Goal: Task Accomplishment & Management: Manage account settings

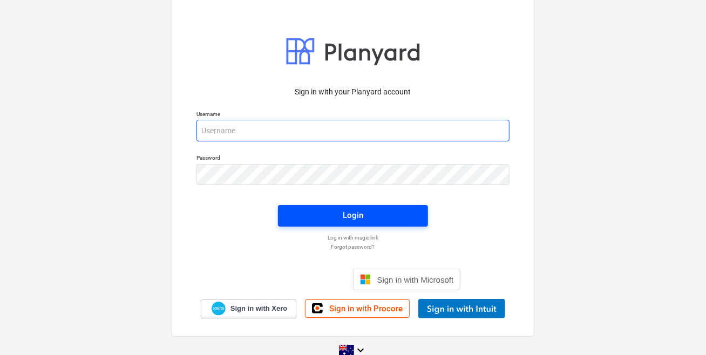
type input "[EMAIL_ADDRESS][PERSON_NAME][DOMAIN_NAME]"
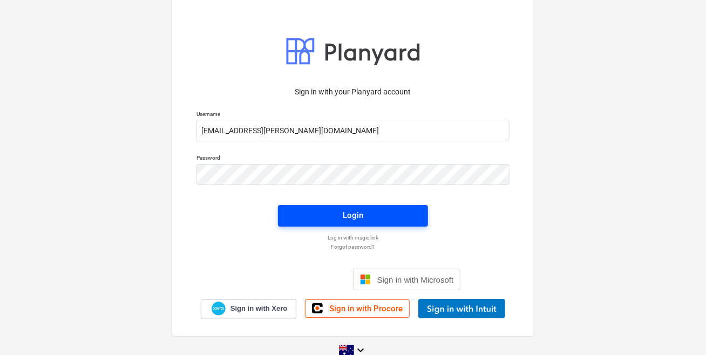
click at [357, 213] on div "Login" at bounding box center [353, 215] width 21 height 14
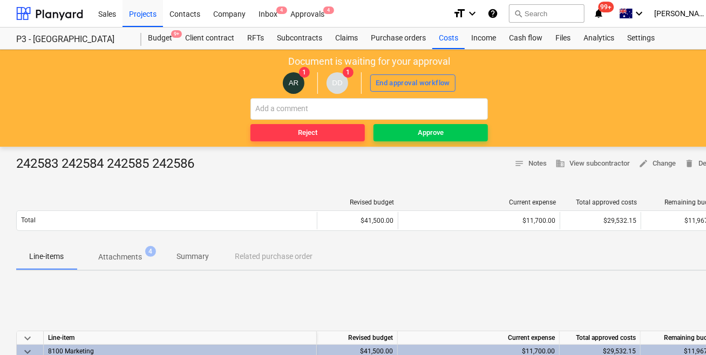
click at [111, 254] on p "Attachments" at bounding box center [120, 256] width 44 height 11
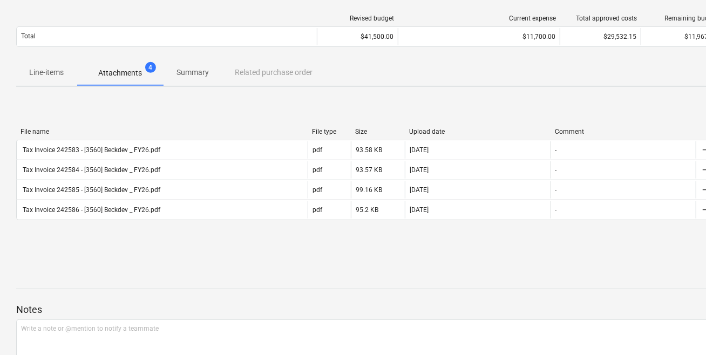
scroll to position [196, 0]
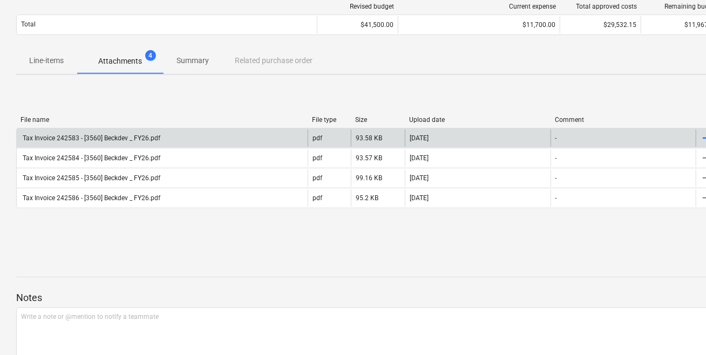
click at [114, 139] on div "Tax Invoice 242583 - [3560] Beckdev _ FY26.pdf" at bounding box center [90, 138] width 139 height 8
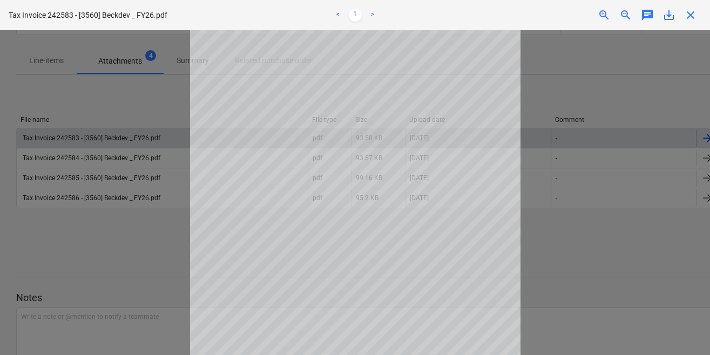
click at [573, 264] on div at bounding box center [355, 192] width 710 height 325
click at [535, 47] on div at bounding box center [355, 192] width 710 height 325
click at [684, 19] on span "close" at bounding box center [690, 15] width 13 height 13
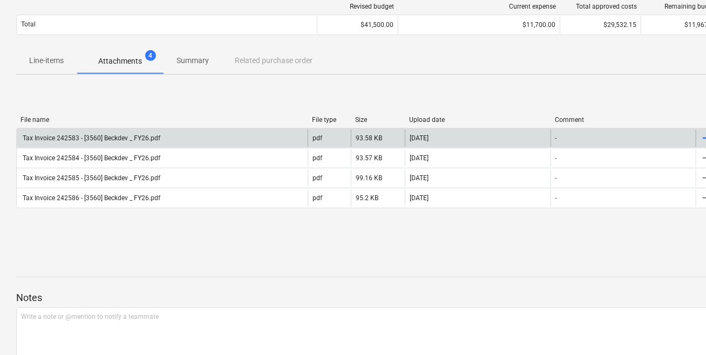
drag, startPoint x: 655, startPoint y: 253, endPoint x: 471, endPoint y: 263, distance: 183.7
click at [471, 263] on div "242583 242584 242585 242586 notes Notes business View subcontractor edit Change…" at bounding box center [369, 183] width 738 height 464
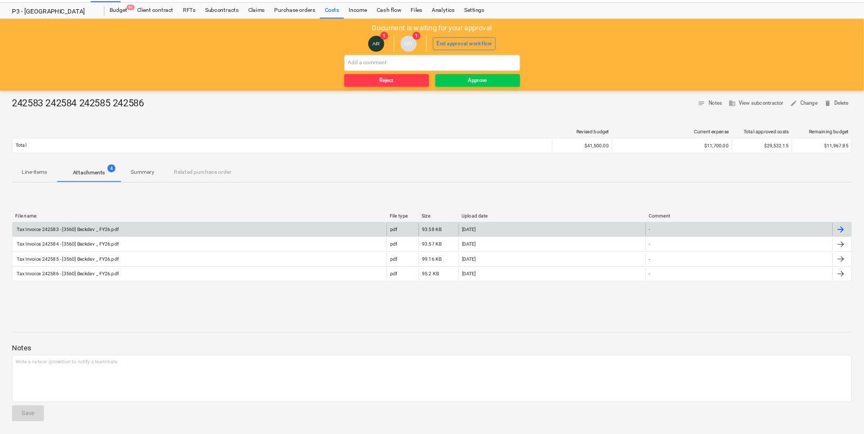
scroll to position [0, 0]
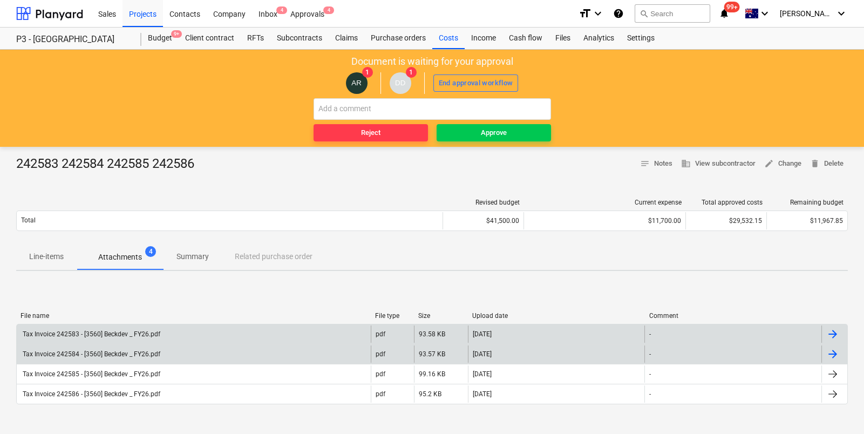
click at [90, 352] on div "Tax Invoice 242584 - [3560] Beckdev _ FY26.pdf" at bounding box center [90, 354] width 139 height 8
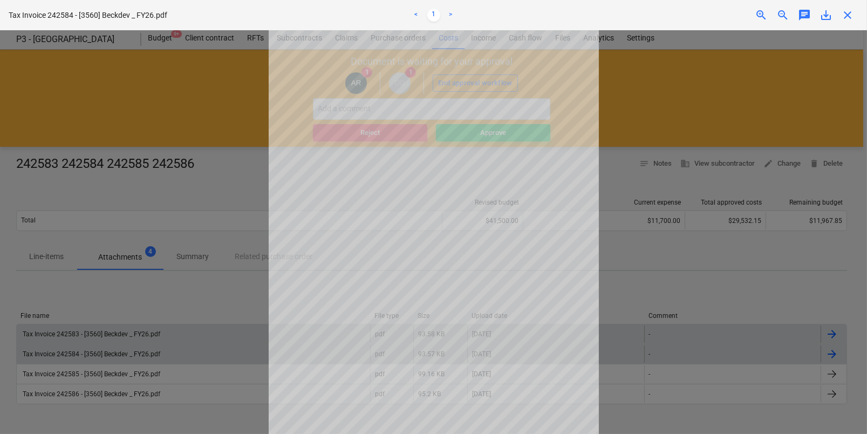
click at [207, 112] on div at bounding box center [433, 232] width 867 height 404
click at [98, 103] on div at bounding box center [433, 232] width 867 height 404
click at [709, 18] on span "close" at bounding box center [847, 15] width 13 height 13
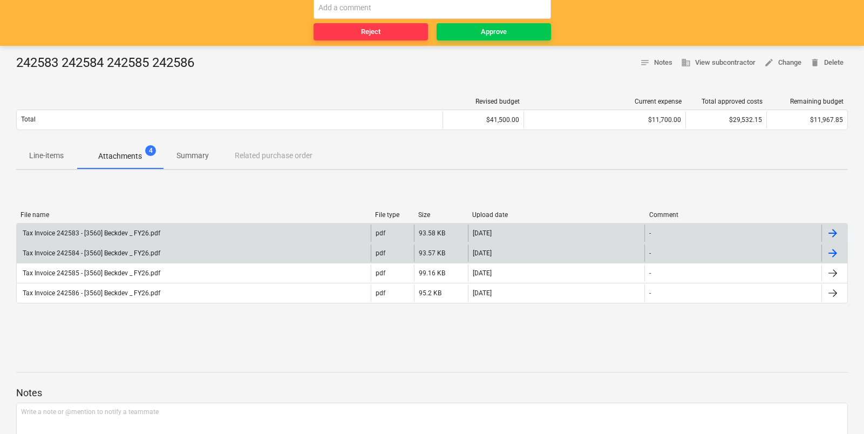
scroll to position [175, 0]
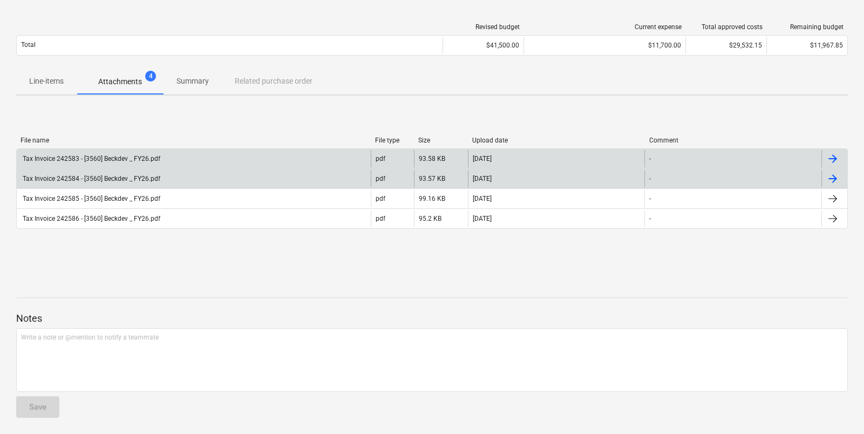
drag, startPoint x: 810, startPoint y: 276, endPoint x: 629, endPoint y: 287, distance: 181.6
click at [629, 287] on div "242583 242584 242585 242586 notes Notes business View subcontractor edit Change…" at bounding box center [432, 203] width 864 height 464
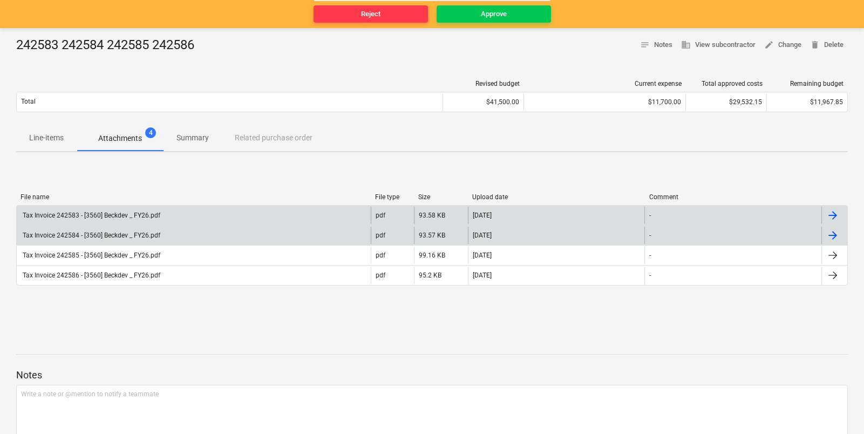
scroll to position [56, 0]
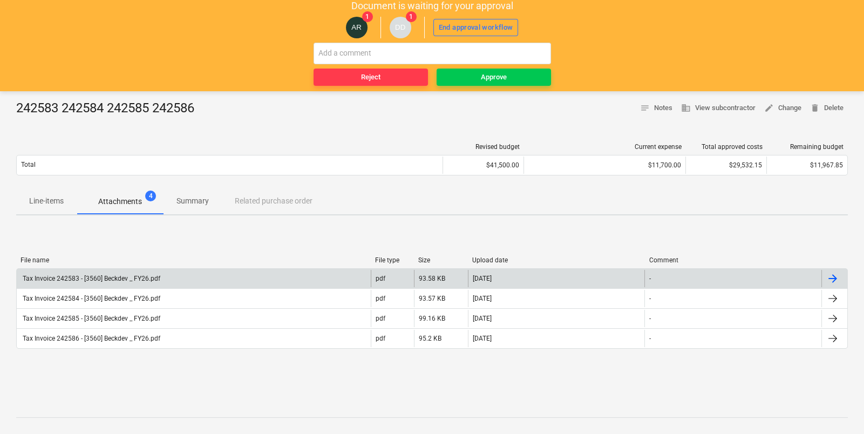
click at [709, 277] on div at bounding box center [832, 278] width 13 height 13
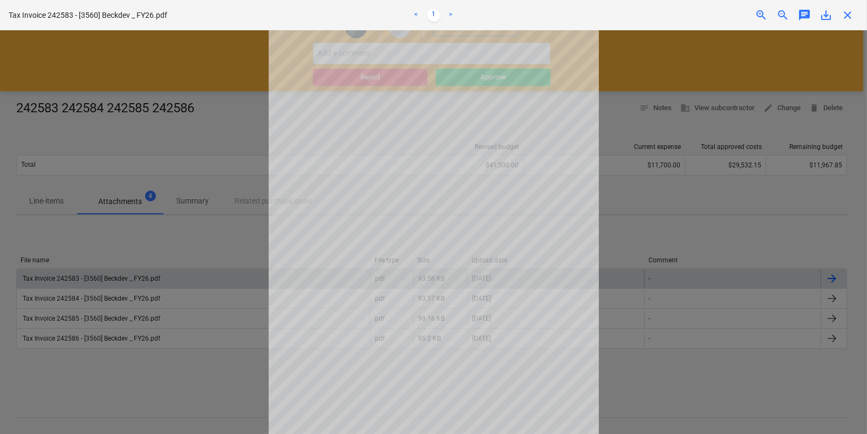
click at [709, 303] on div at bounding box center [433, 232] width 867 height 404
click at [709, 17] on span "close" at bounding box center [847, 15] width 13 height 13
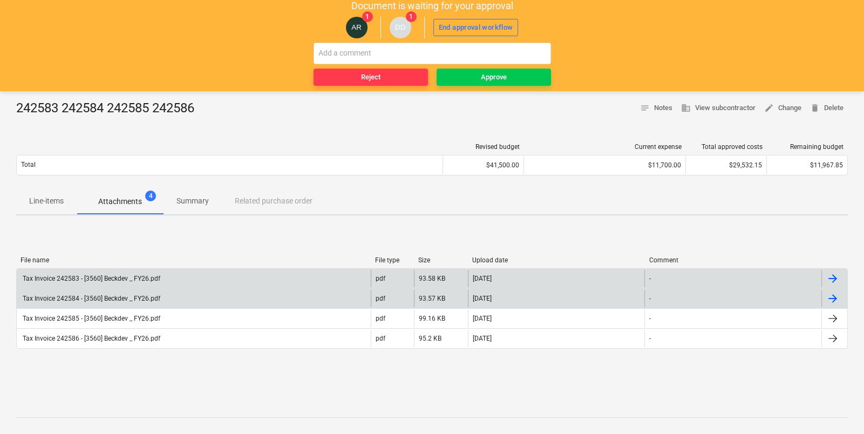
click at [709, 303] on div at bounding box center [832, 298] width 13 height 13
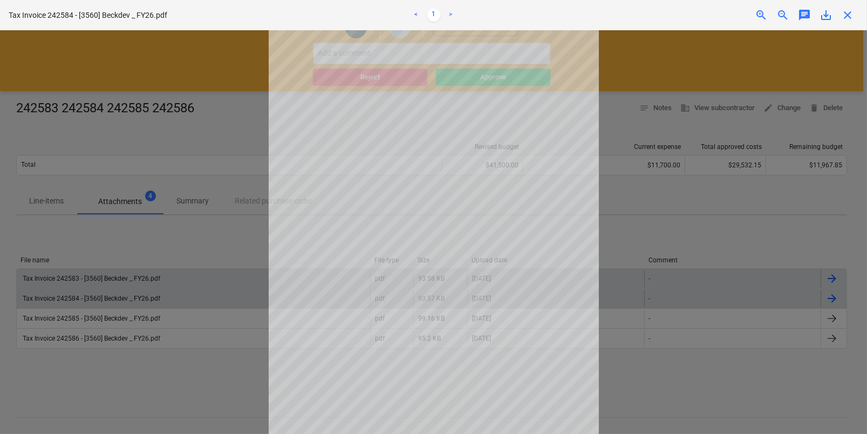
click at [709, 16] on span "close" at bounding box center [847, 15] width 13 height 13
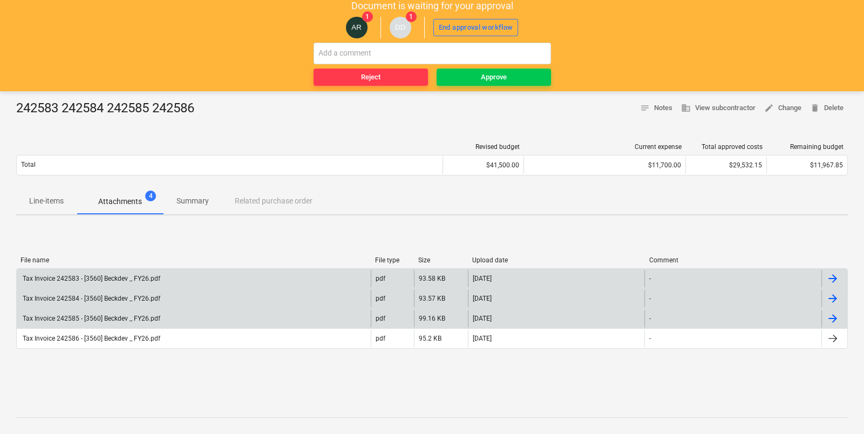
click at [709, 316] on div at bounding box center [832, 318] width 13 height 13
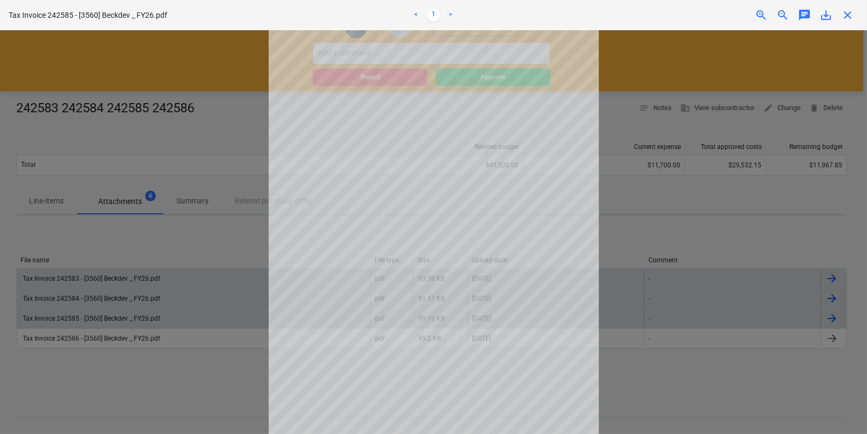
click at [709, 15] on span "close" at bounding box center [847, 15] width 13 height 13
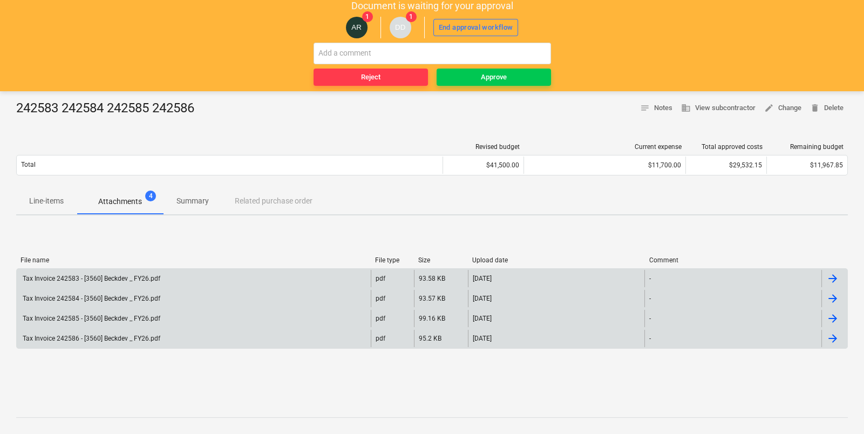
click at [709, 334] on div at bounding box center [832, 338] width 13 height 13
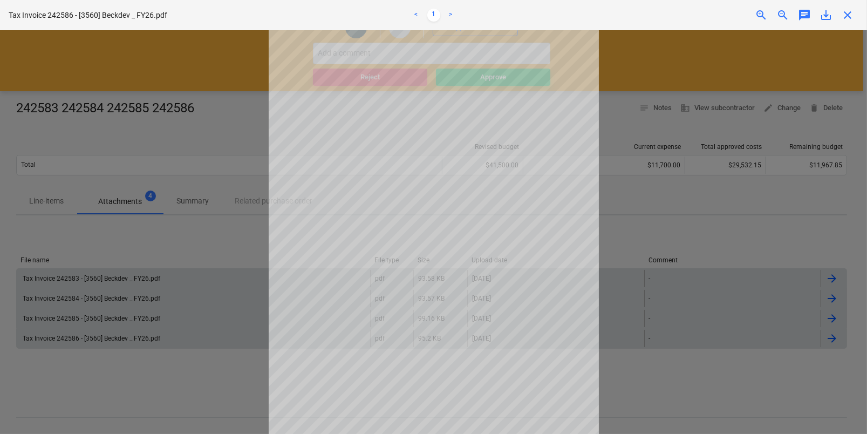
click at [709, 210] on div at bounding box center [433, 232] width 867 height 404
click at [197, 239] on div at bounding box center [433, 232] width 867 height 404
click at [709, 16] on span "close" at bounding box center [847, 15] width 13 height 13
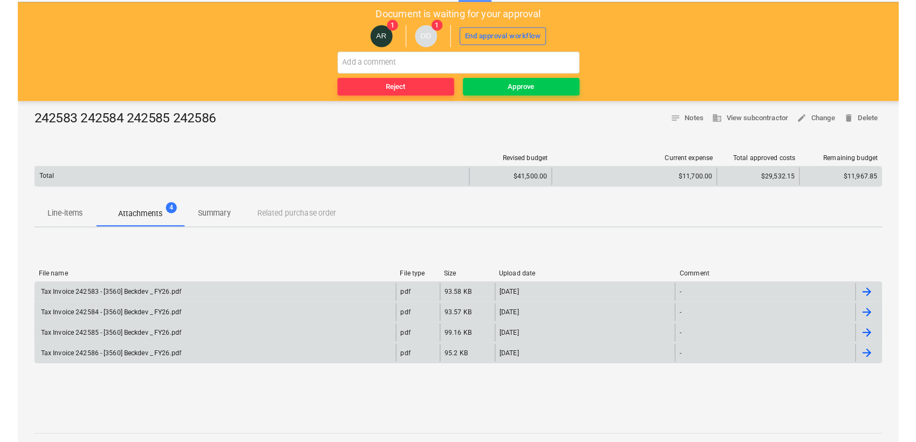
scroll to position [0, 0]
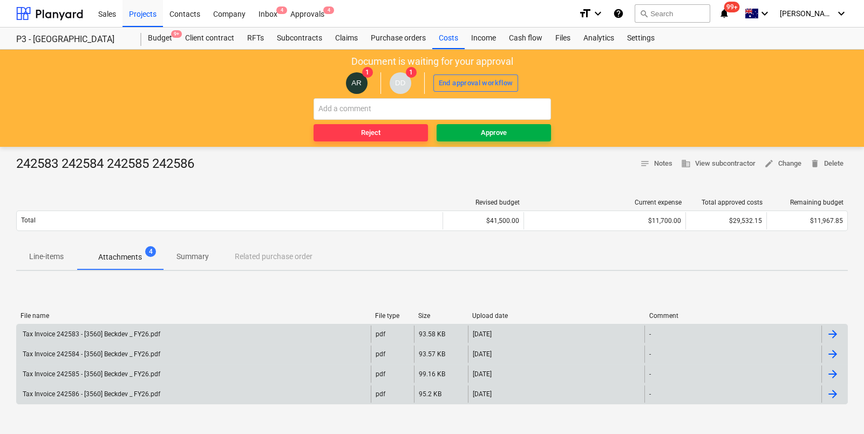
click at [494, 135] on div "Approve" at bounding box center [494, 133] width 26 height 12
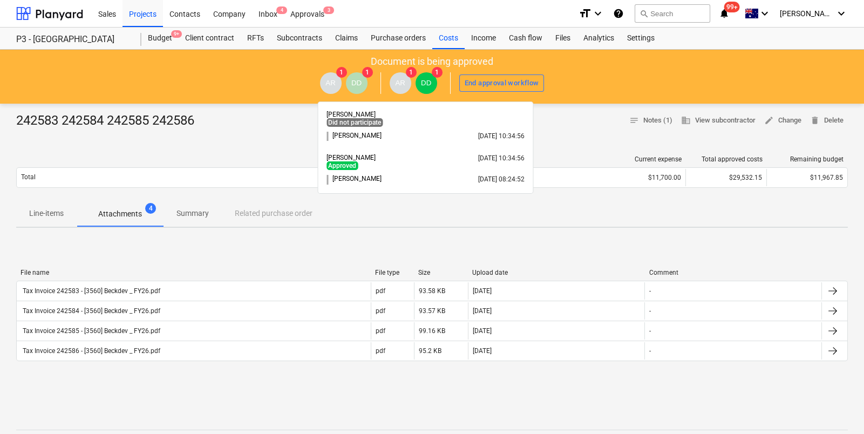
click at [423, 83] on span "DD" at bounding box center [426, 83] width 10 height 8
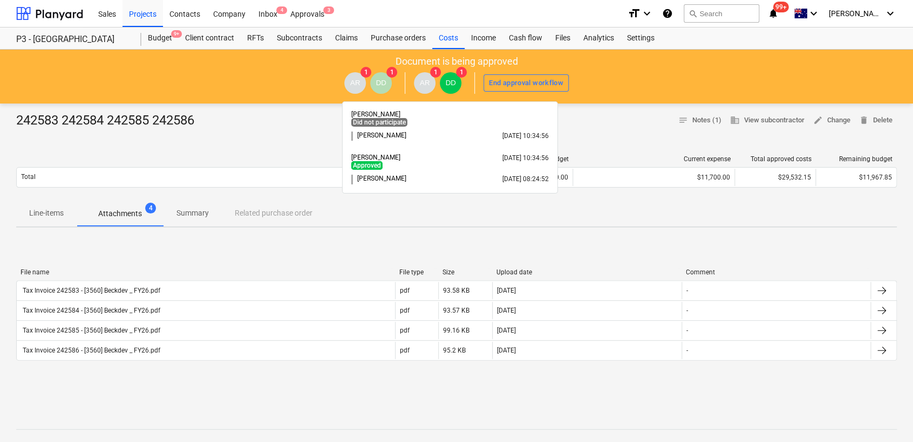
click at [451, 83] on span "DD" at bounding box center [450, 83] width 10 height 8
drag, startPoint x: 451, startPoint y: 83, endPoint x: 544, endPoint y: 84, distance: 93.4
click at [544, 84] on div "End approval workflow" at bounding box center [526, 83] width 74 height 12
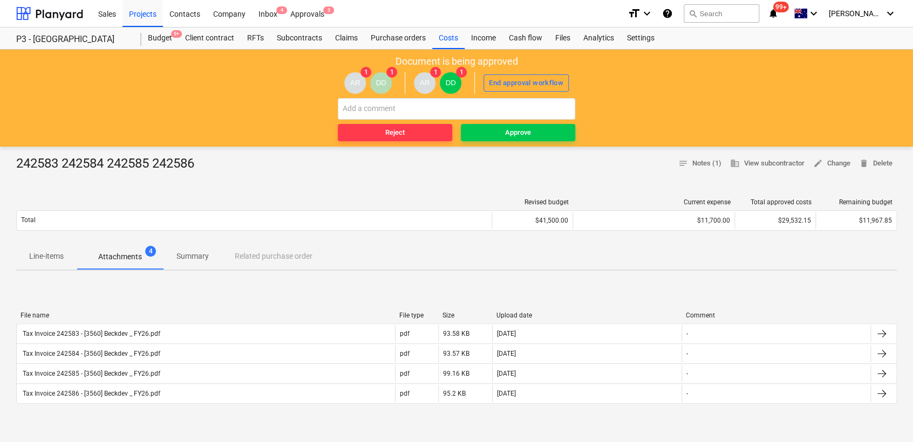
click at [533, 149] on div "242583 242584 242585 242586 notes Notes (1) business View subcontractor edit Ch…" at bounding box center [456, 442] width 913 height 591
click at [517, 134] on div "Approve" at bounding box center [518, 133] width 26 height 12
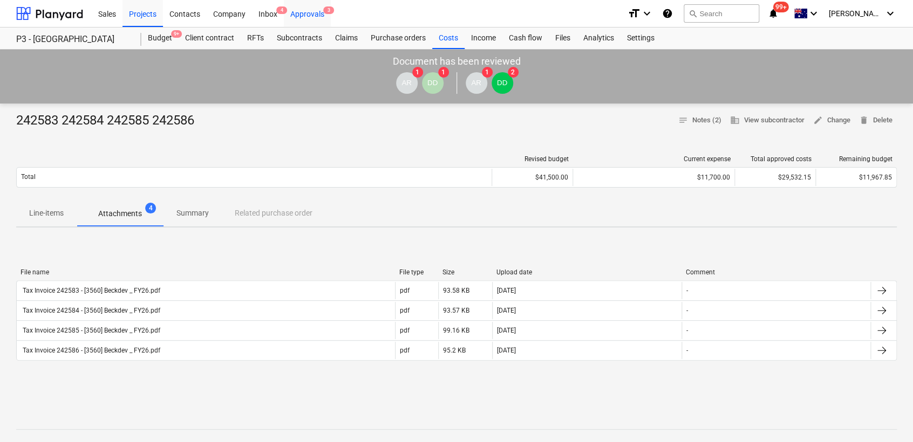
click at [296, 11] on div "Approvals 3" at bounding box center [307, 13] width 47 height 28
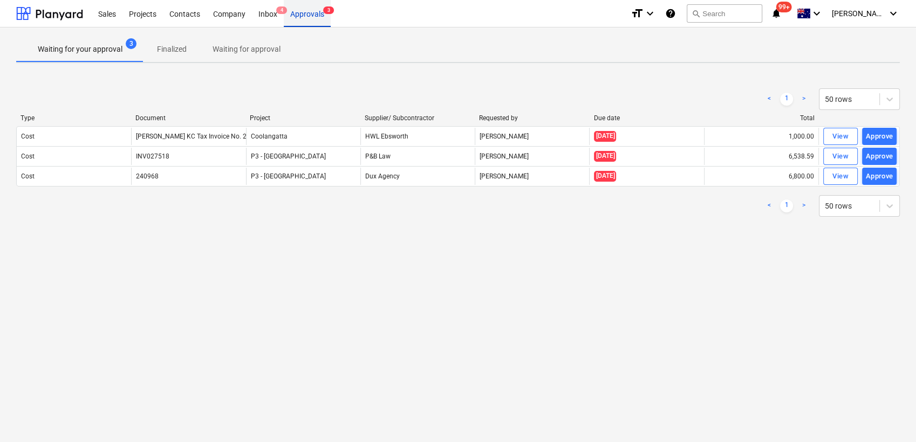
click at [305, 16] on div "Approvals 3" at bounding box center [307, 13] width 47 height 28
click at [263, 15] on div "Inbox 4" at bounding box center [268, 13] width 32 height 28
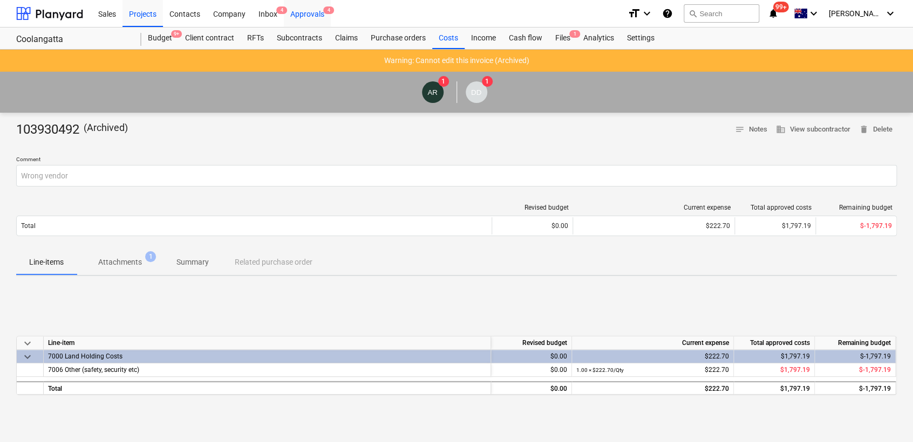
click at [303, 11] on div "Approvals 4" at bounding box center [307, 13] width 47 height 28
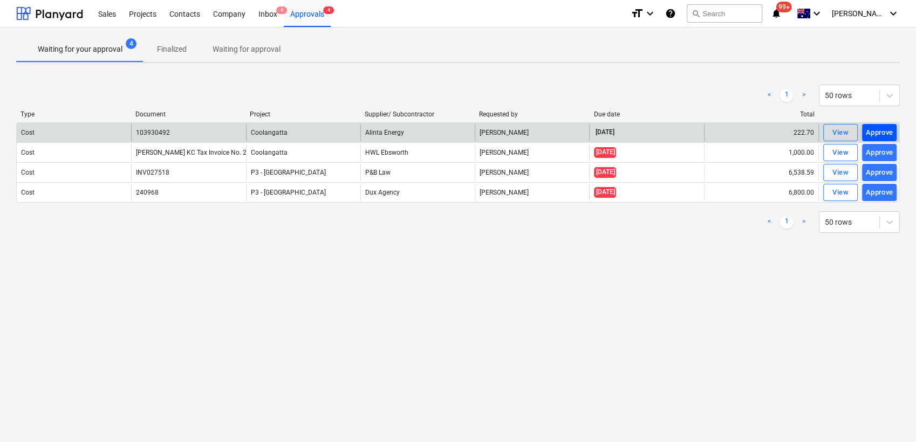
click at [876, 131] on div "Approve" at bounding box center [880, 133] width 28 height 12
